Goal: Task Accomplishment & Management: Use online tool/utility

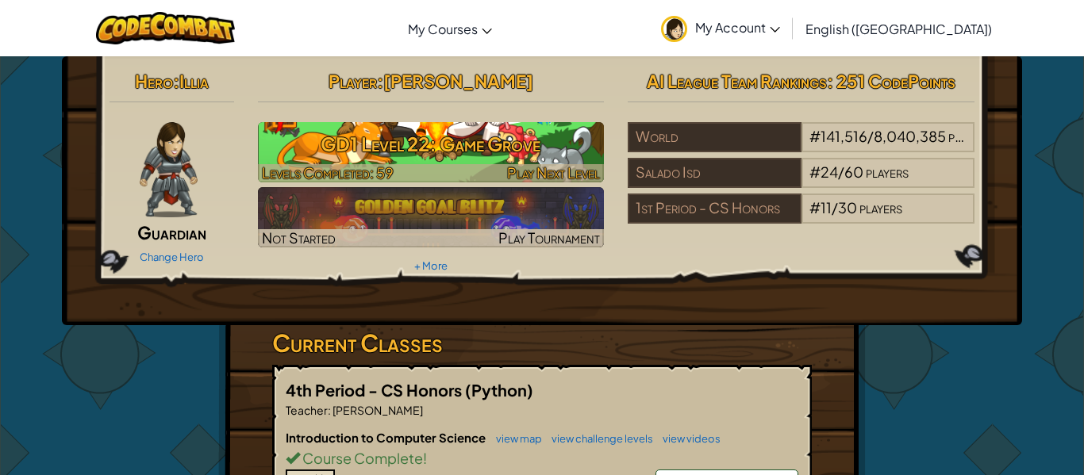
click at [502, 155] on h3 "GD1 Level 22: Game Grove" at bounding box center [431, 144] width 347 height 36
